Goal: Task Accomplishment & Management: Complete application form

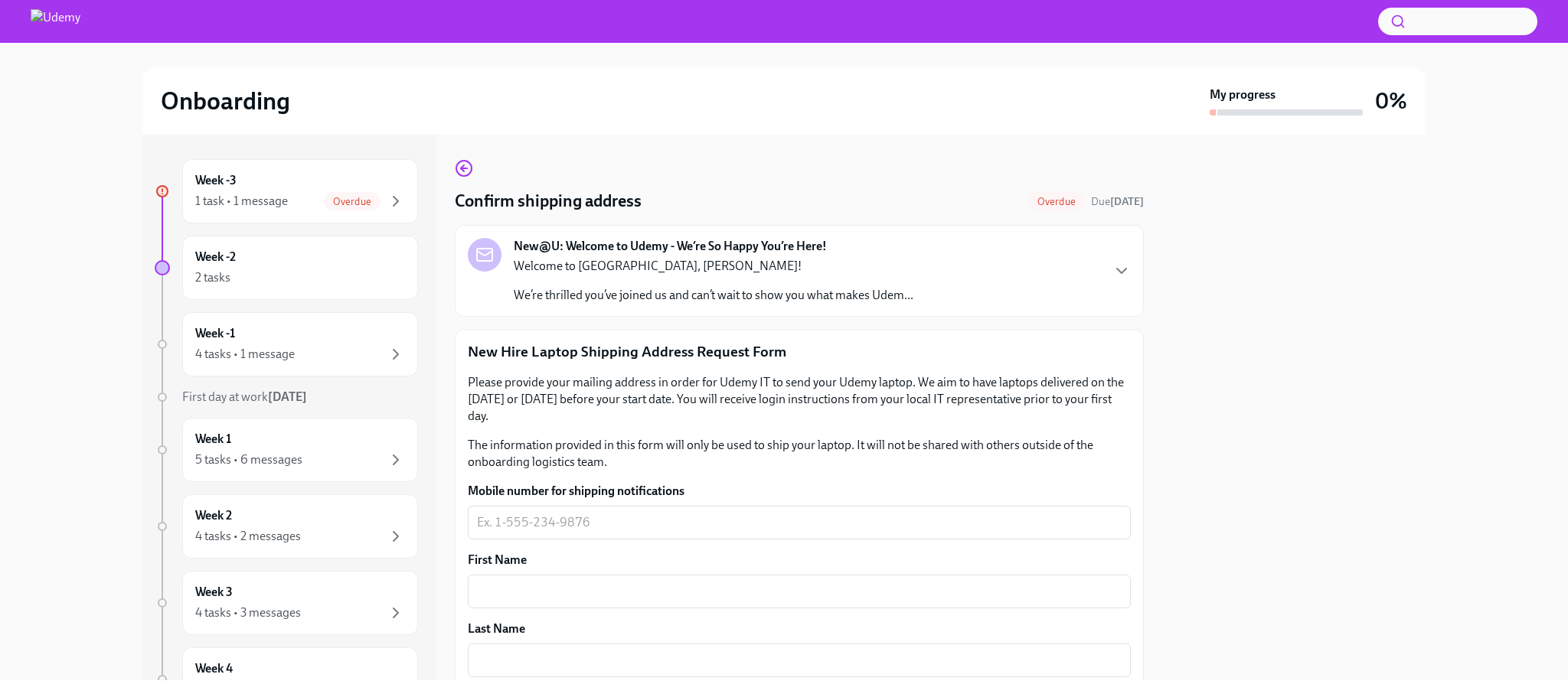
scroll to position [178, 0]
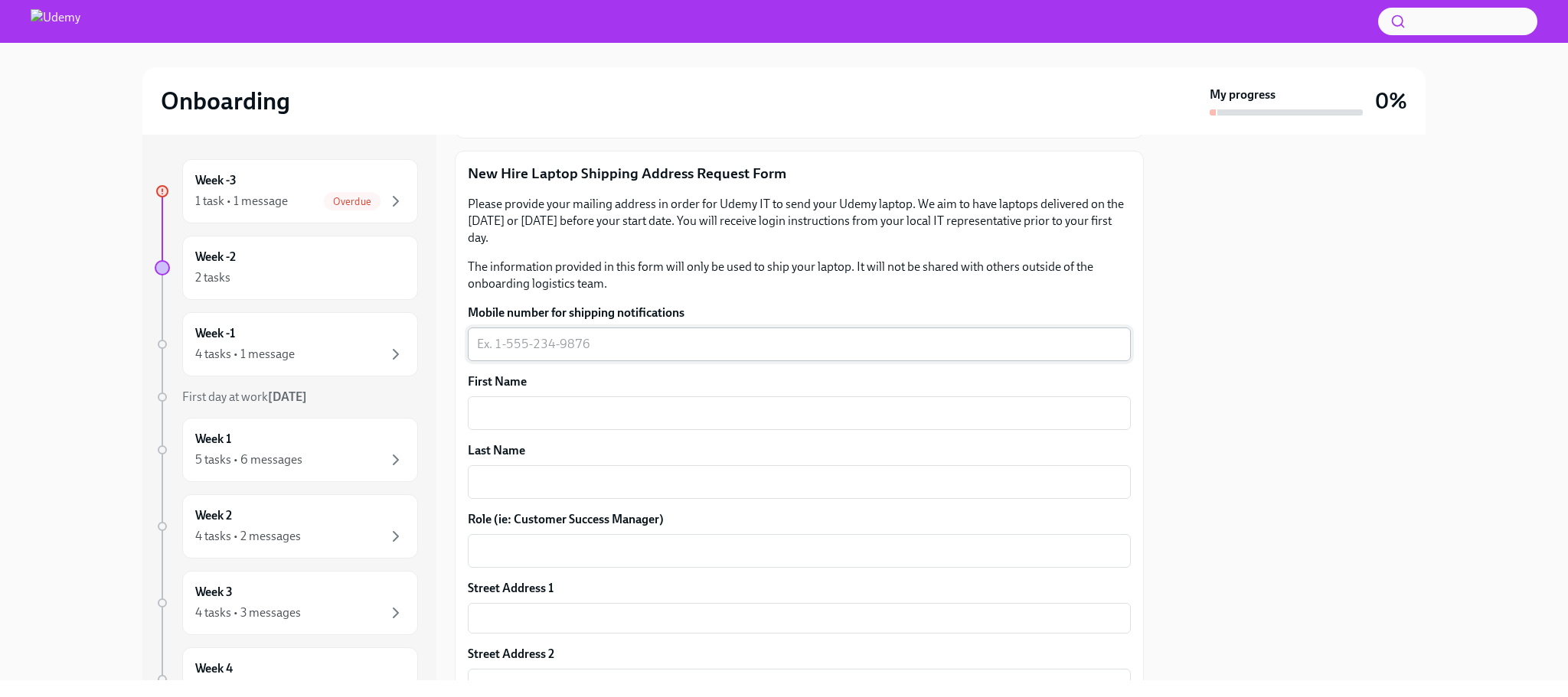
click at [549, 345] on textarea "Mobile number for shipping notifications" at bounding box center [798, 344] width 644 height 18
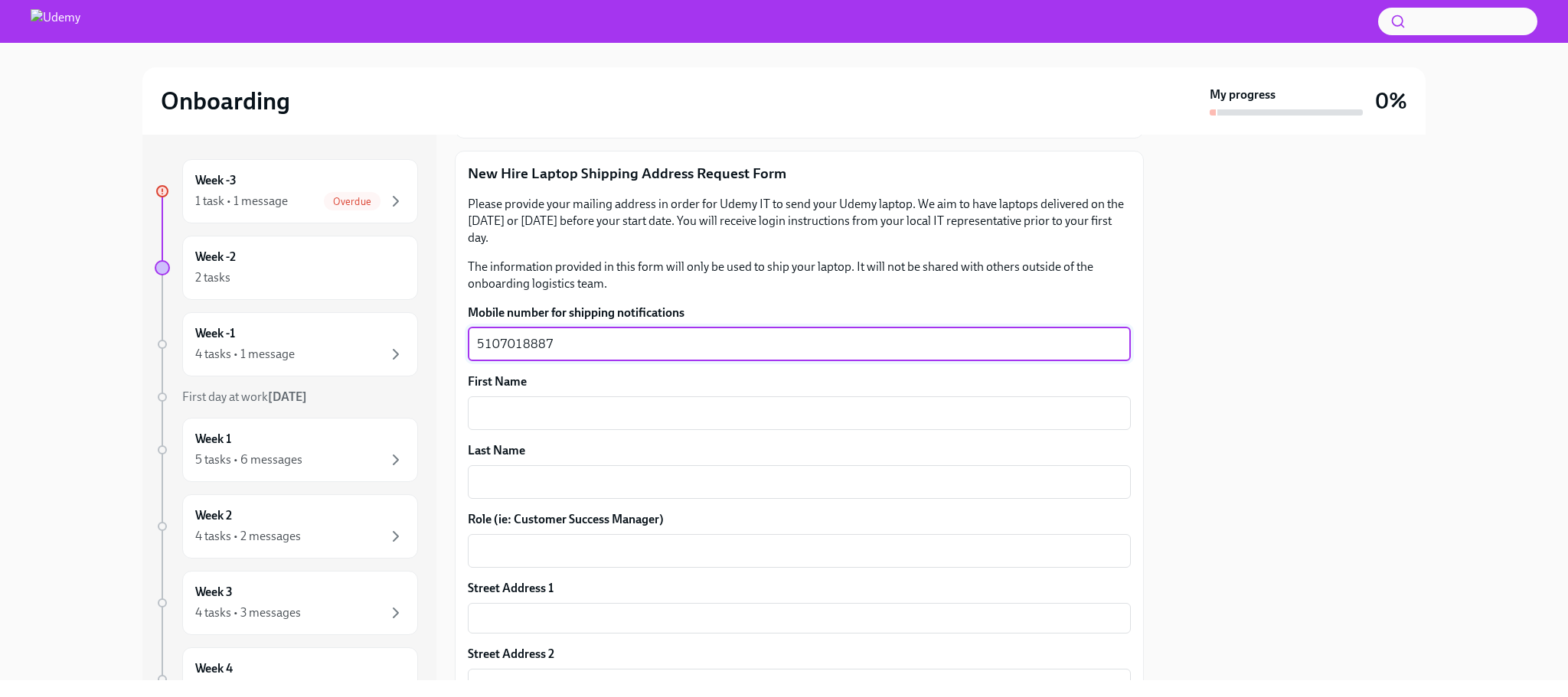
type textarea "5107018887"
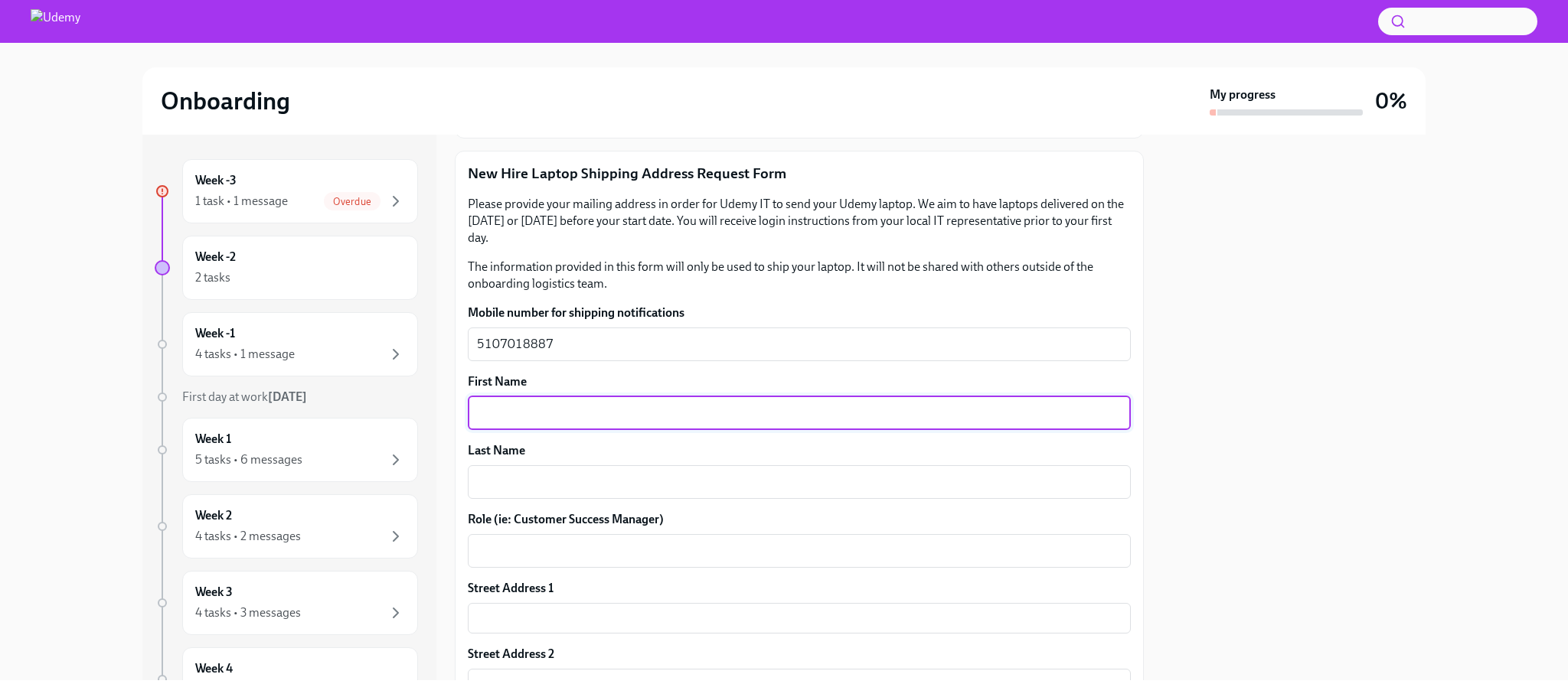
click at [567, 419] on textarea "First Name" at bounding box center [798, 412] width 644 height 18
type textarea "[PERSON_NAME]"
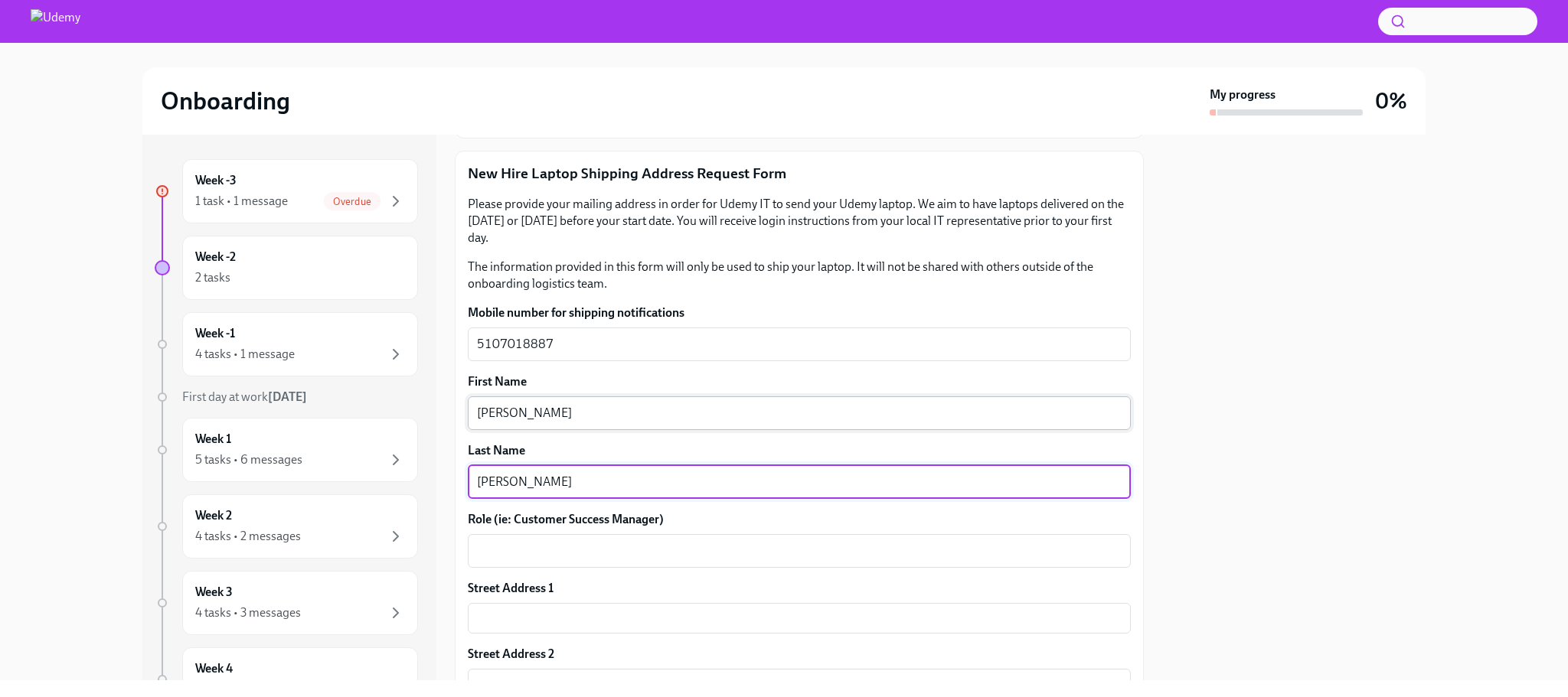
type textarea "[PERSON_NAME]"
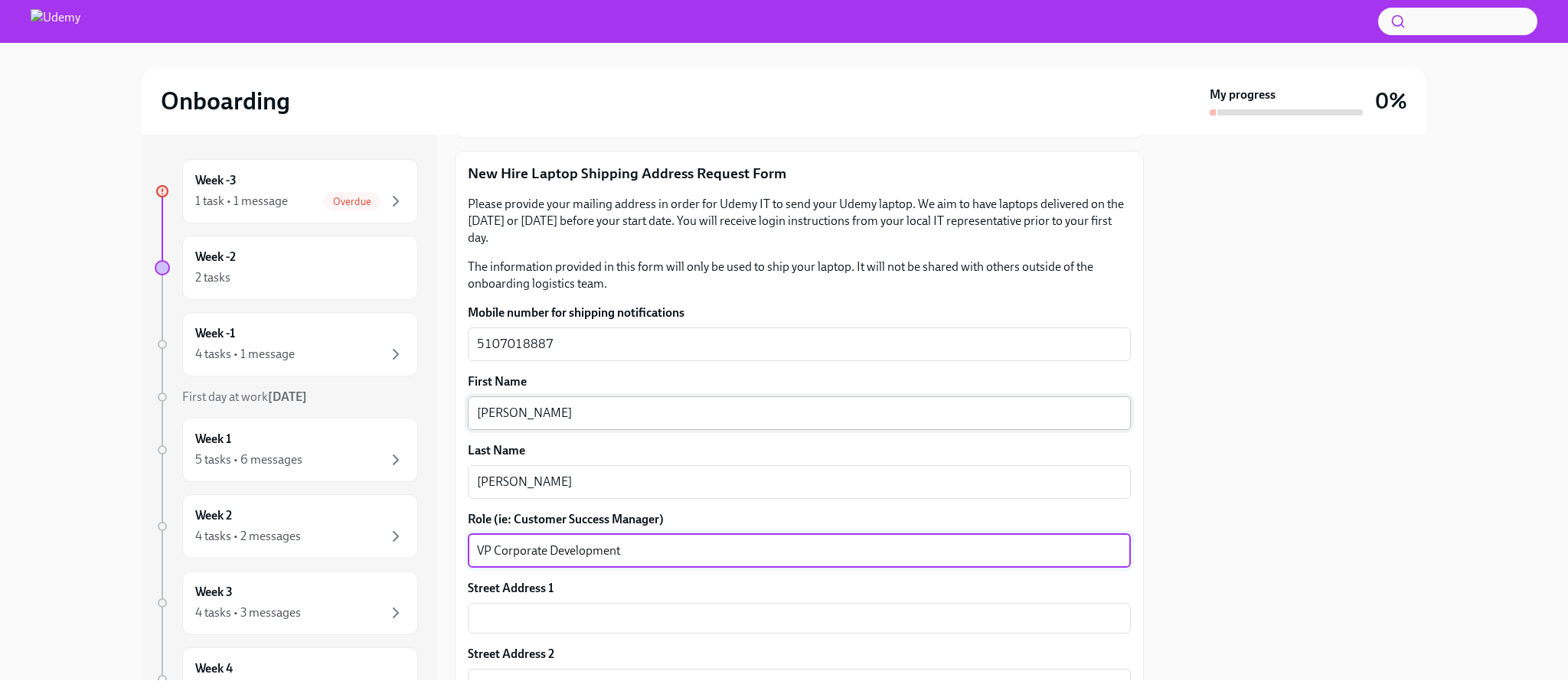
type textarea "VP Corporate Development"
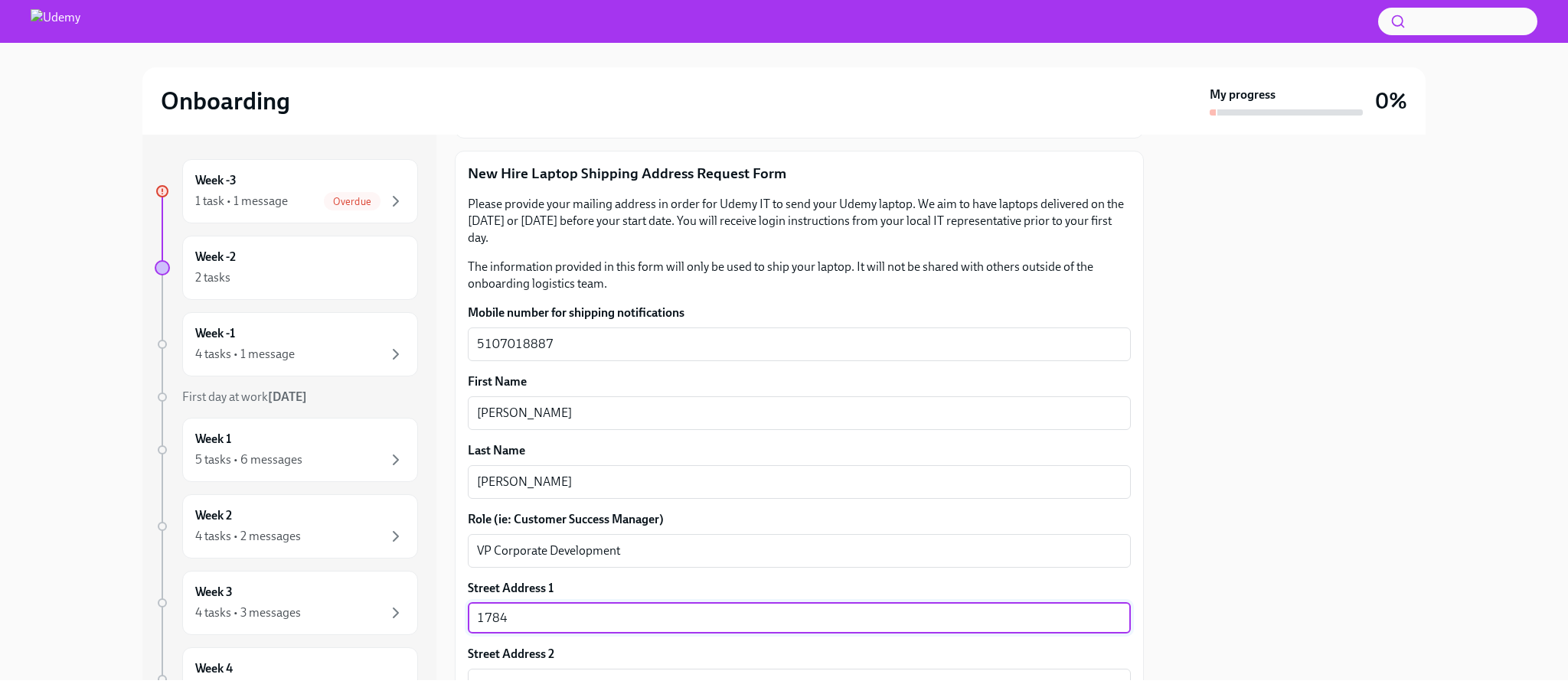
type input "[STREET_ADDRESS]"
type input "94602"
type input "[GEOGRAPHIC_DATA]"
type input "CA"
type input "US"
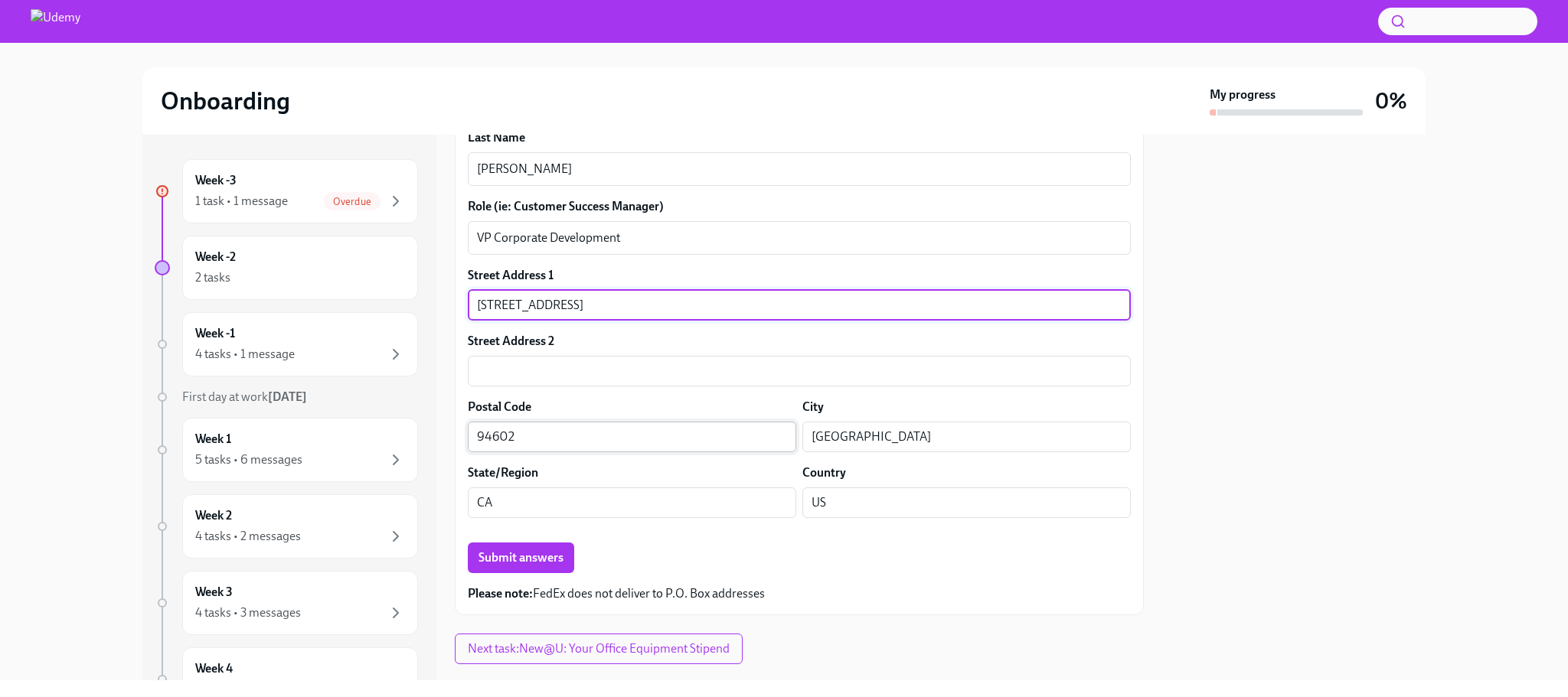
scroll to position [524, 0]
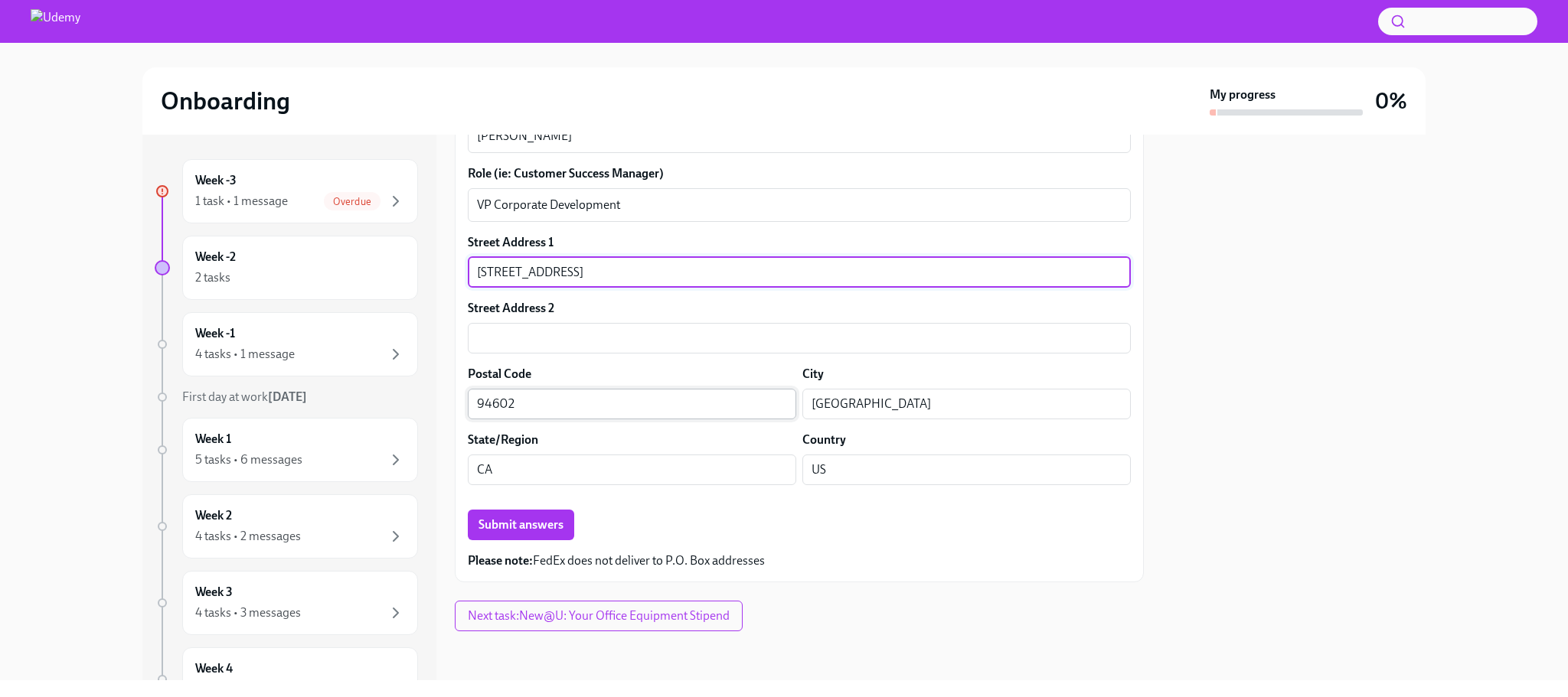
click at [579, 408] on input "94602" at bounding box center [632, 404] width 329 height 30
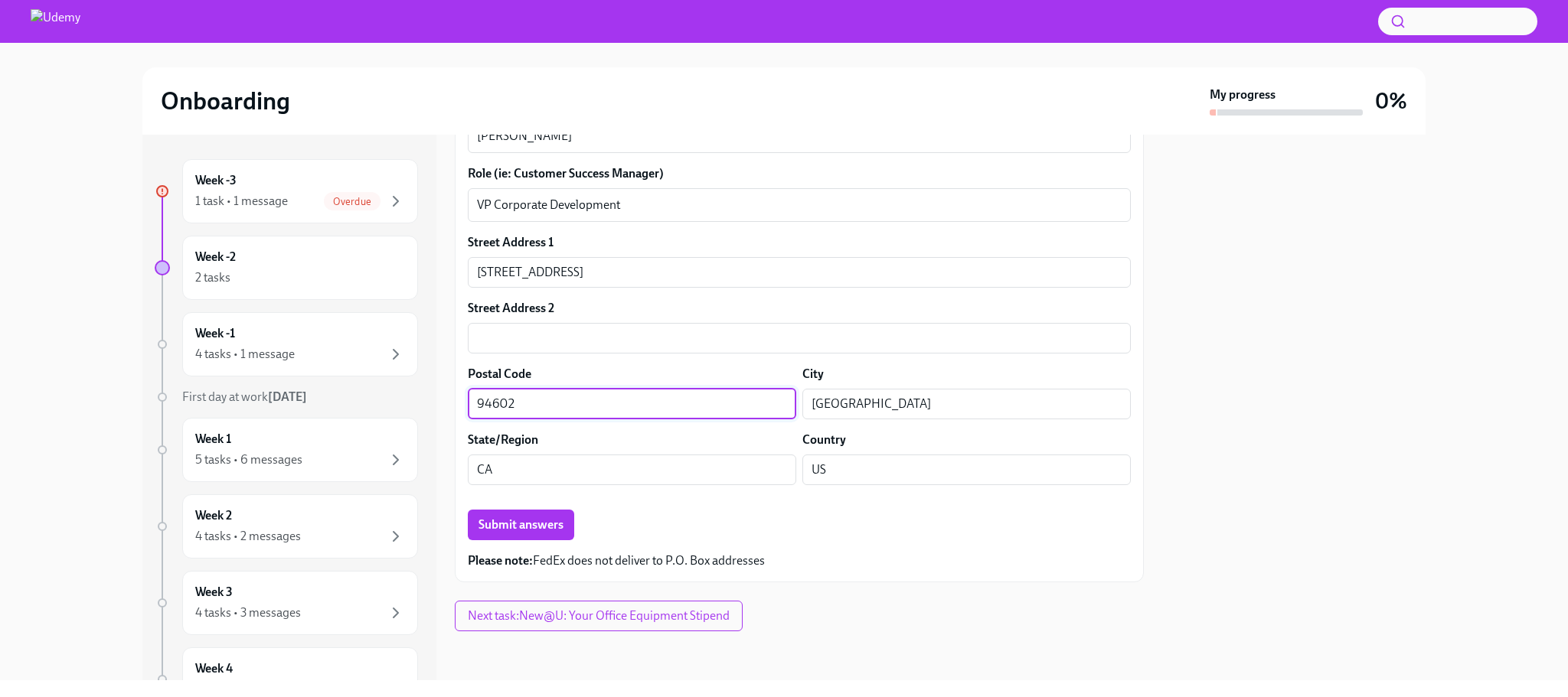
type input "94602-1930"
click at [642, 520] on div "Submit answers" at bounding box center [799, 525] width 663 height 30
click at [522, 524] on span "Submit answers" at bounding box center [521, 525] width 85 height 16
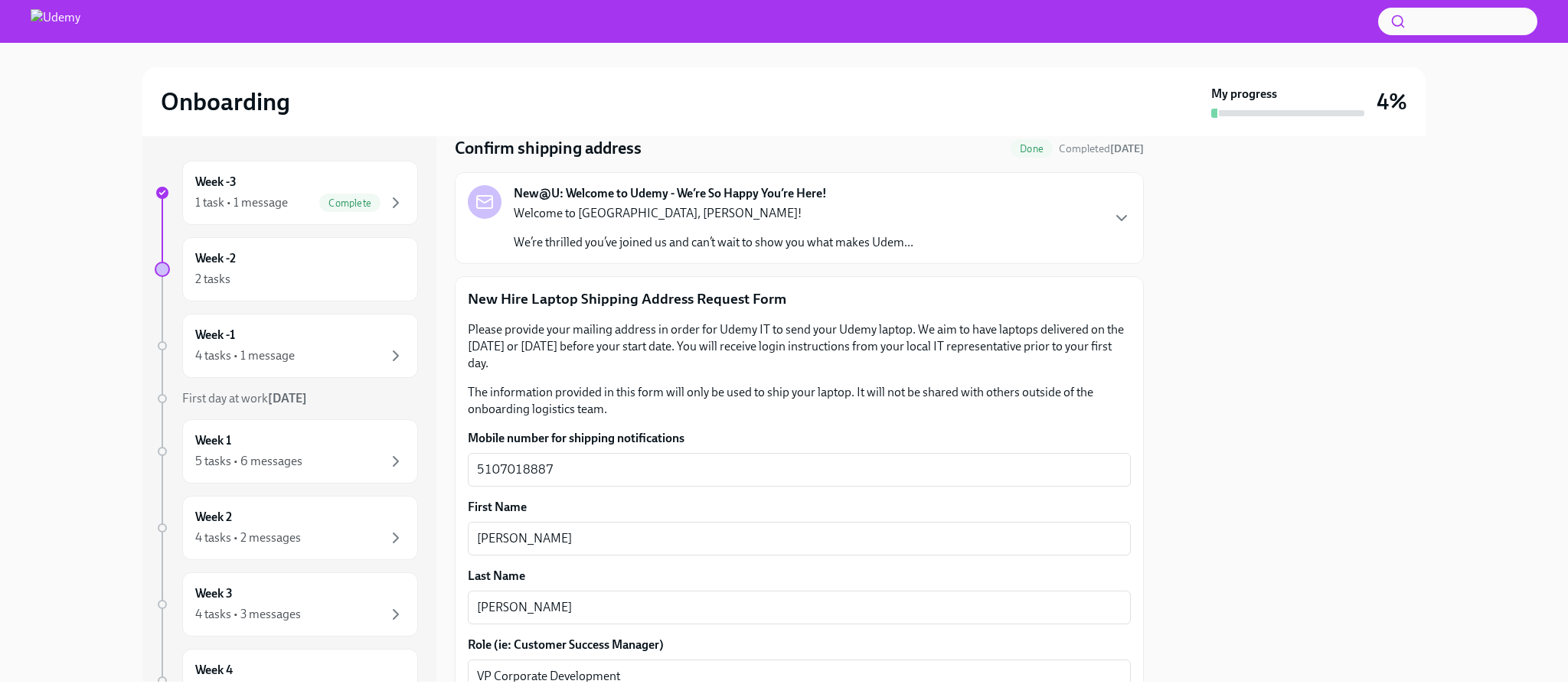
scroll to position [0, 0]
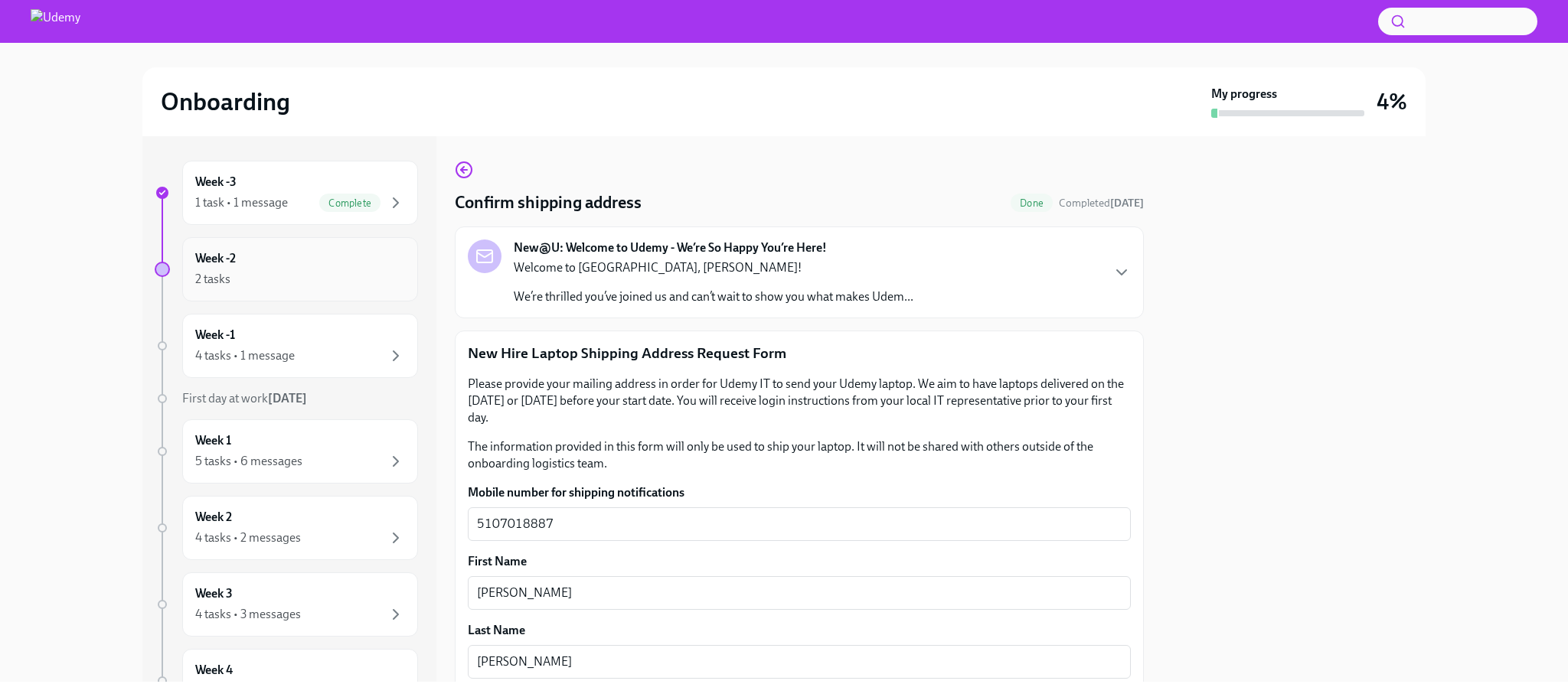
click at [281, 268] on div "Week -2 2 tasks" at bounding box center [300, 269] width 210 height 38
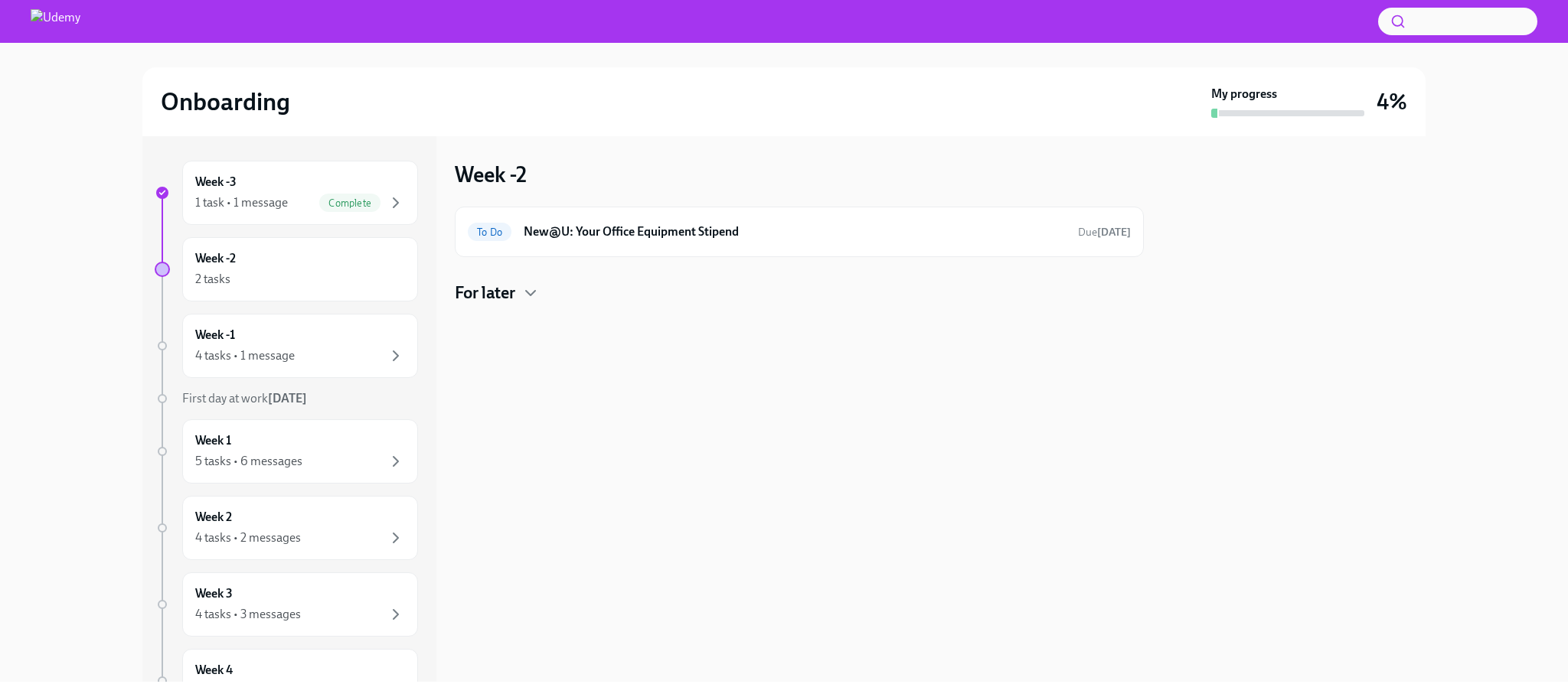
click at [500, 295] on h4 "For later" at bounding box center [485, 293] width 61 height 23
click at [617, 232] on h6 "New@U: Your Office Equipment Stipend" at bounding box center [794, 231] width 542 height 16
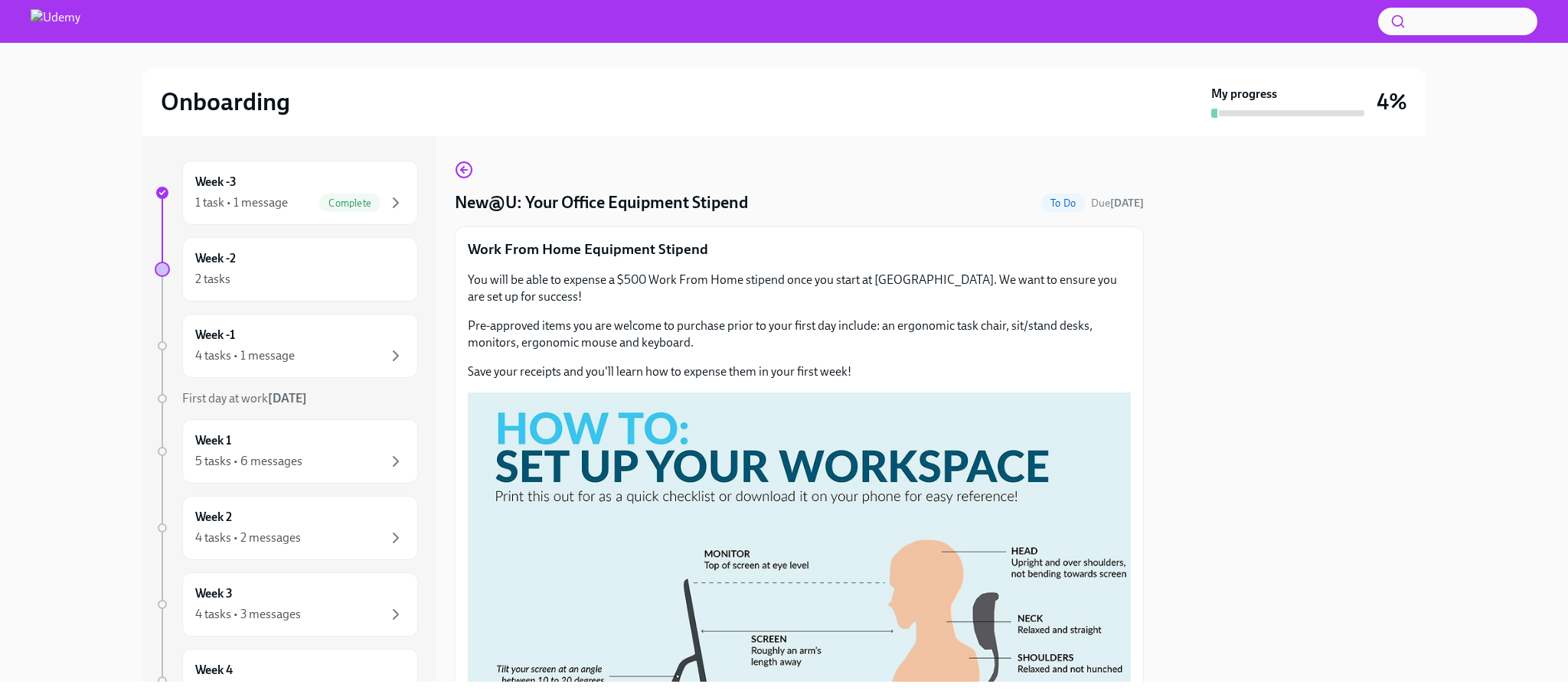
scroll to position [505, 0]
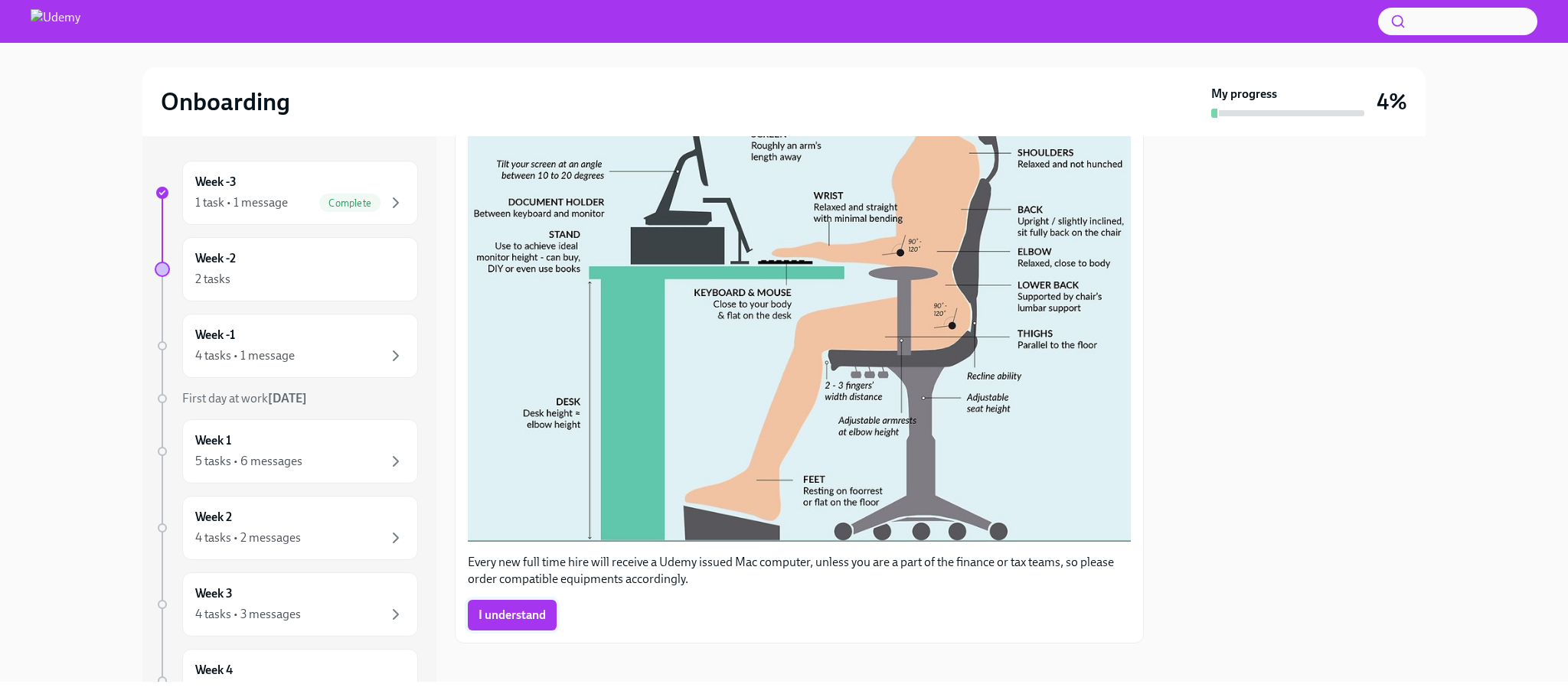
click at [510, 609] on span "I understand" at bounding box center [512, 616] width 67 height 16
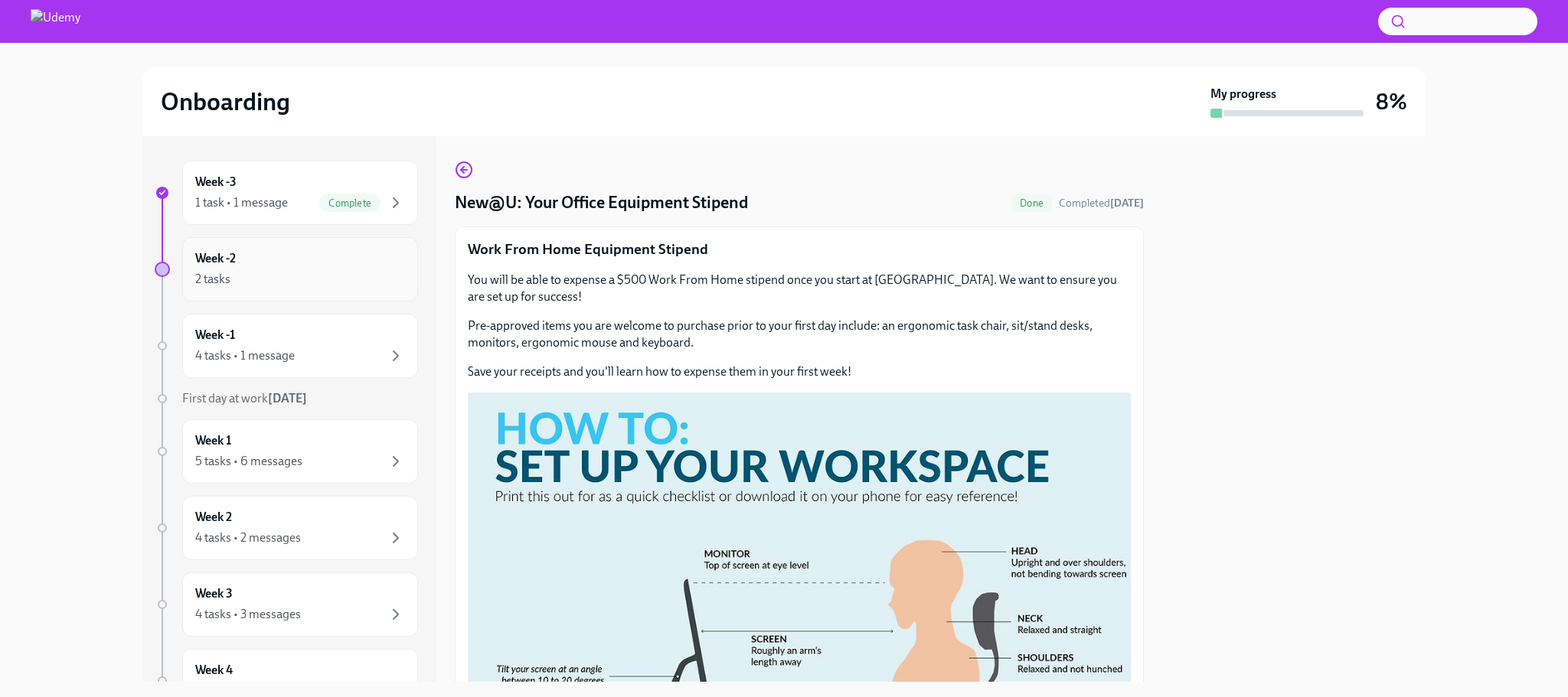
click at [299, 269] on div "Week -2 2 tasks" at bounding box center [300, 269] width 210 height 38
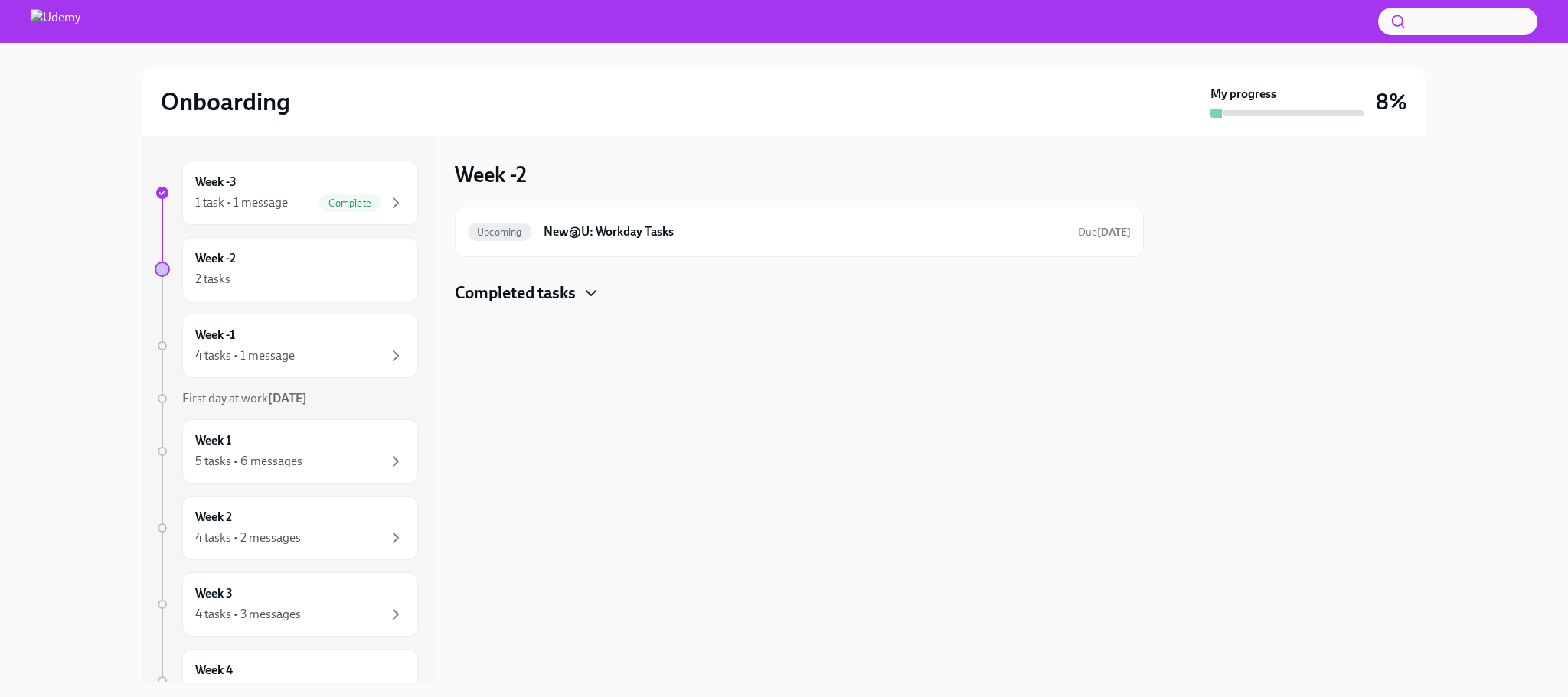
click at [596, 285] on icon "button" at bounding box center [591, 292] width 18 height 18
click at [762, 230] on h6 "New@U: Workday Tasks" at bounding box center [804, 231] width 522 height 16
